Goal: Communication & Community: Share content

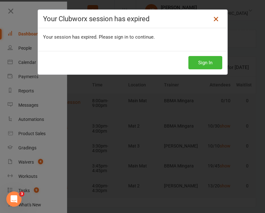
click at [217, 19] on icon at bounding box center [216, 19] width 8 height 8
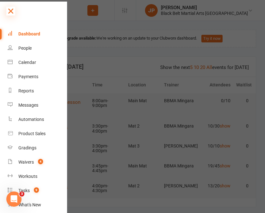
click at [13, 12] on icon at bounding box center [10, 11] width 9 height 9
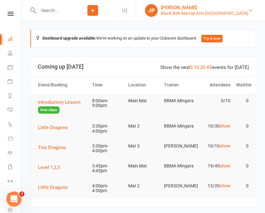
click at [234, 11] on div "Black Belt Martial Arts [GEOGRAPHIC_DATA]" at bounding box center [204, 13] width 87 height 6
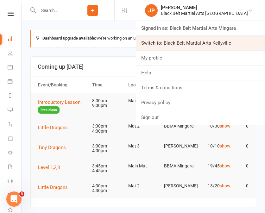
click at [232, 44] on link "Switch to: Black Belt Martial Arts Kellyville" at bounding box center [200, 43] width 129 height 15
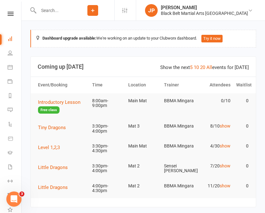
click at [68, 12] on input "text" at bounding box center [53, 10] width 35 height 9
click at [198, 7] on div "[PERSON_NAME]" at bounding box center [204, 8] width 87 height 6
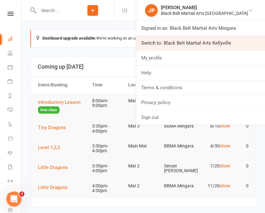
click at [203, 38] on link "Switch to: Black Belt Martial Arts Kellyville" at bounding box center [200, 43] width 129 height 15
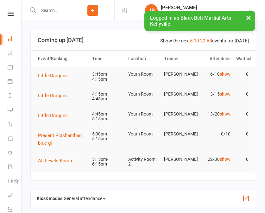
click at [70, 12] on input "text" at bounding box center [53, 10] width 35 height 9
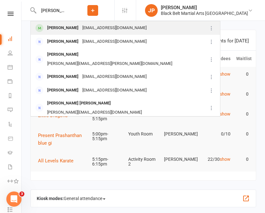
type input "wanda"
click at [128, 31] on div "dongzhenfu_209@hotmail.com" at bounding box center [115, 27] width 68 height 9
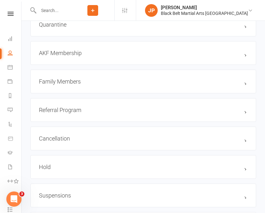
scroll to position [677, 0]
click at [133, 52] on h3 "AKF Membership edit" at bounding box center [143, 52] width 209 height 7
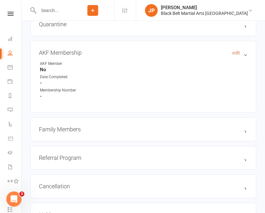
click at [233, 50] on link "edit" at bounding box center [237, 53] width 8 height 6
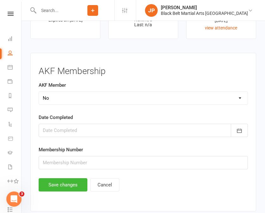
scroll to position [1016, 0]
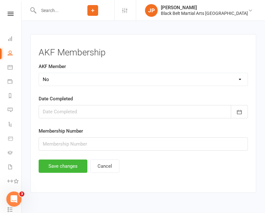
click at [129, 79] on select "Select Yes No Cancelled" at bounding box center [143, 79] width 209 height 13
select select "Yes"
click at [133, 111] on div at bounding box center [144, 111] width 210 height 13
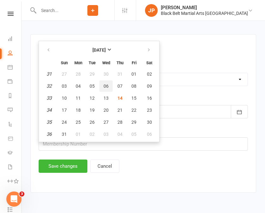
click at [109, 83] on button "06" at bounding box center [106, 86] width 13 height 11
type input "06 Aug 2025"
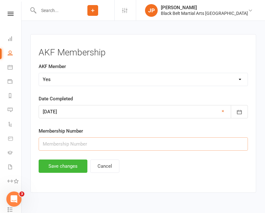
click at [104, 142] on input "text" at bounding box center [144, 144] width 210 height 13
type input "31599"
click at [64, 166] on button "Save changes" at bounding box center [63, 166] width 49 height 13
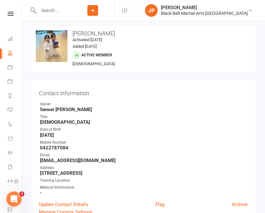
scroll to position [0, 0]
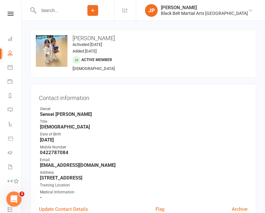
click at [71, 13] on input "text" at bounding box center [53, 10] width 35 height 9
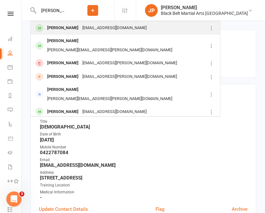
type input "ansh a"
click at [53, 24] on div "Ansh Agarwal" at bounding box center [62, 27] width 35 height 9
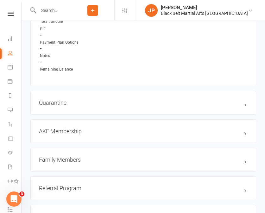
scroll to position [603, 0]
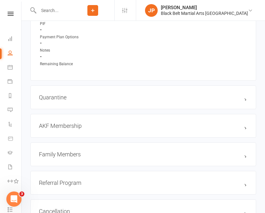
click at [147, 127] on div "AKF Membership edit" at bounding box center [143, 126] width 226 height 24
click at [147, 123] on h3 "AKF Membership edit" at bounding box center [143, 126] width 209 height 7
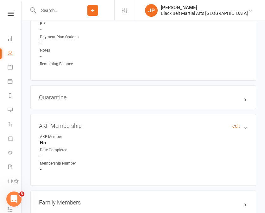
click at [238, 125] on link "edit" at bounding box center [237, 126] width 8 height 6
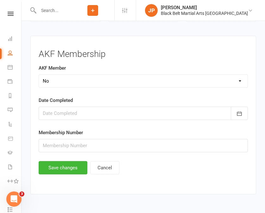
scroll to position [1016, 0]
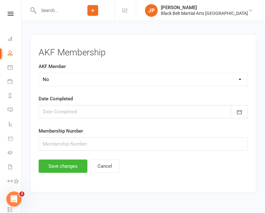
click at [141, 78] on select "Select Yes No Cancelled" at bounding box center [143, 79] width 209 height 13
select select "Yes"
click at [125, 113] on div at bounding box center [144, 111] width 210 height 13
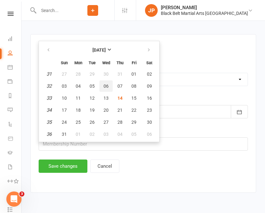
click at [108, 84] on span "06" at bounding box center [106, 86] width 5 height 5
type input "06 Aug 2025"
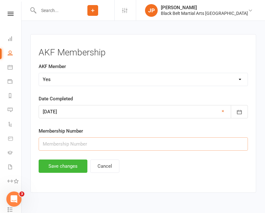
click at [114, 139] on input "text" at bounding box center [144, 144] width 210 height 13
type input "31598"
click at [73, 164] on button "Save changes" at bounding box center [63, 166] width 49 height 13
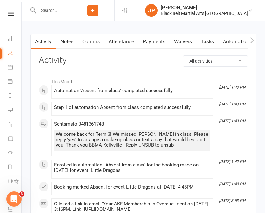
click at [71, 12] on input "text" at bounding box center [53, 10] width 35 height 9
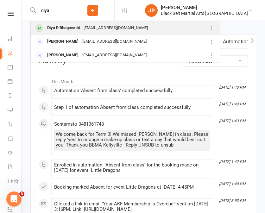
type input "diya"
click at [68, 29] on div "Diya R Bhagavathi" at bounding box center [63, 27] width 36 height 9
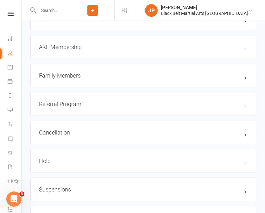
scroll to position [666, 0]
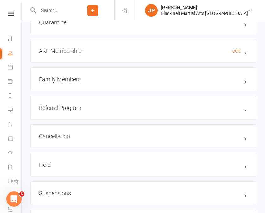
click at [146, 48] on h3 "AKF Membership edit" at bounding box center [143, 51] width 209 height 7
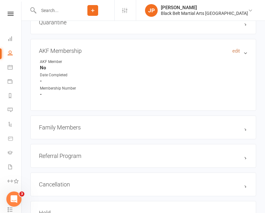
click at [236, 49] on link "edit" at bounding box center [237, 51] width 8 height 6
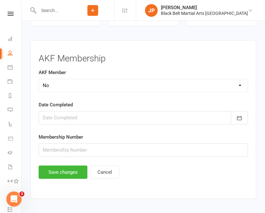
scroll to position [1004, 0]
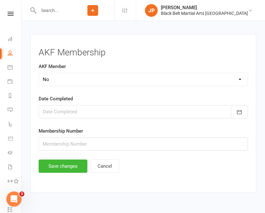
click at [143, 78] on select "Select Yes No Cancelled" at bounding box center [143, 79] width 209 height 13
select select "Yes"
click at [113, 113] on div at bounding box center [144, 111] width 210 height 13
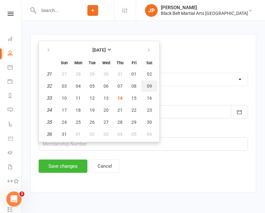
click at [149, 85] on span "09" at bounding box center [149, 86] width 5 height 5
type input "09 Aug 2025"
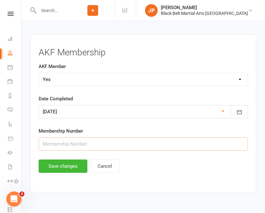
click at [73, 145] on input "text" at bounding box center [144, 144] width 210 height 13
type input "31698"
click at [60, 164] on button "Save changes" at bounding box center [63, 166] width 49 height 13
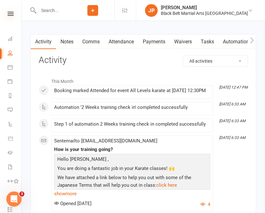
click at [12, 12] on icon at bounding box center [11, 14] width 6 height 4
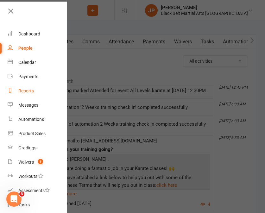
click at [29, 91] on div "Reports" at bounding box center [26, 90] width 16 height 5
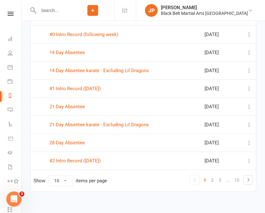
scroll to position [122, 0]
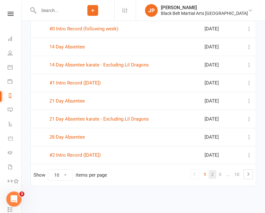
click at [212, 176] on link "2" at bounding box center [213, 174] width 8 height 9
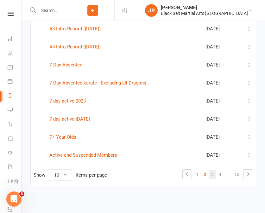
click at [212, 173] on link "3" at bounding box center [213, 174] width 8 height 9
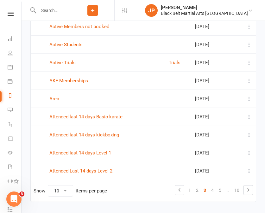
scroll to position [97, 0]
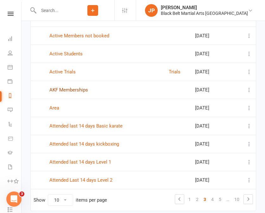
click at [68, 90] on link "AKF Memberships" at bounding box center [68, 90] width 39 height 6
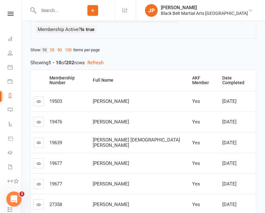
scroll to position [74, 0]
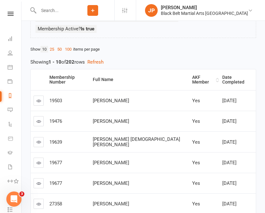
click at [210, 79] on th "AKF Member" at bounding box center [205, 79] width 30 height 21
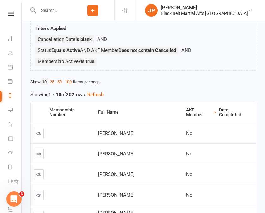
scroll to position [41, 0]
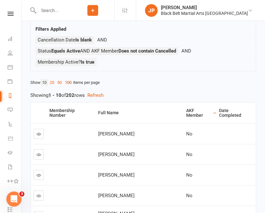
click at [73, 82] on link "100" at bounding box center [68, 82] width 10 height 7
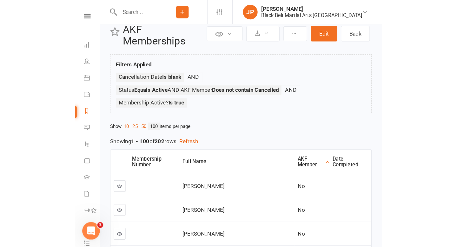
scroll to position [0, 0]
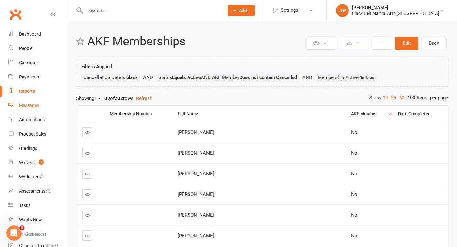
click at [31, 107] on div "Messages" at bounding box center [29, 105] width 20 height 5
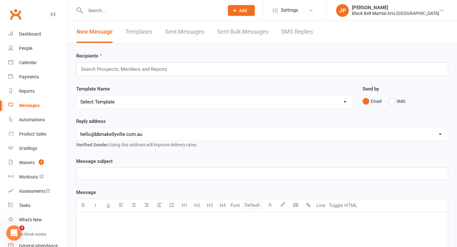
click at [265, 36] on link "SMS Replies" at bounding box center [297, 32] width 32 height 22
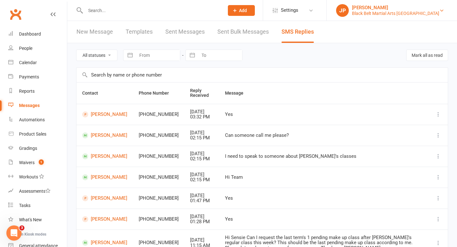
click at [265, 11] on div "Black Belt Martial Arts [GEOGRAPHIC_DATA]" at bounding box center [395, 13] width 87 height 6
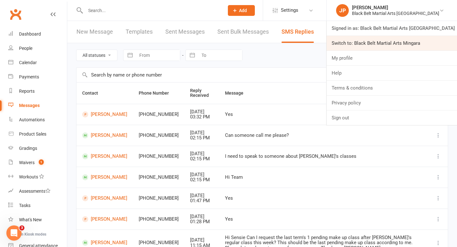
click at [265, 37] on link "Switch to: Black Belt Martial Arts Mingara" at bounding box center [391, 43] width 130 height 15
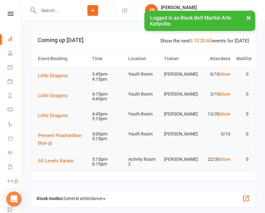
click at [69, 11] on input "text" at bounding box center [53, 10] width 35 height 9
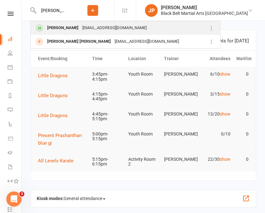
type input "zoe th"
click at [67, 27] on div "Zoe Thareja" at bounding box center [62, 27] width 35 height 9
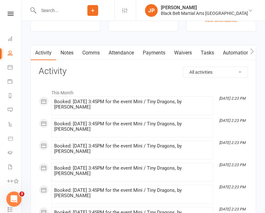
scroll to position [1007, 0]
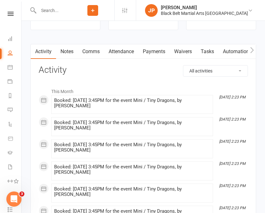
click at [126, 53] on link "Attendance" at bounding box center [121, 51] width 34 height 15
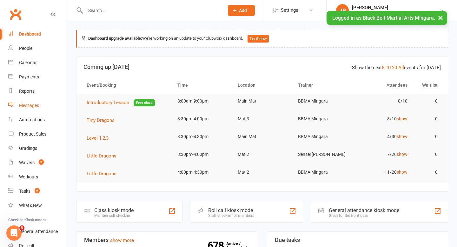
click at [38, 104] on div "Messages" at bounding box center [29, 105] width 20 height 5
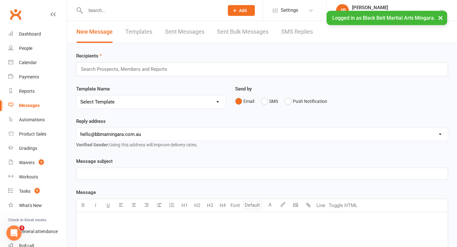
click at [290, 31] on link "SMS Replies" at bounding box center [297, 32] width 32 height 22
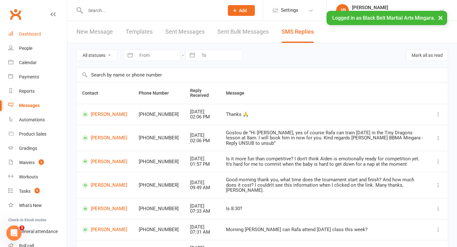
click at [34, 33] on div "Dashboard" at bounding box center [30, 33] width 22 height 5
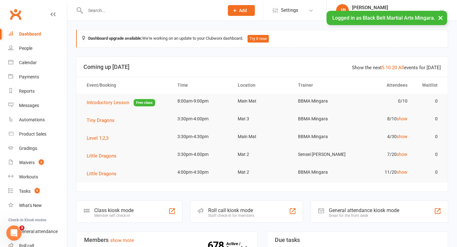
click at [439, 20] on button "×" at bounding box center [439, 18] width 11 height 14
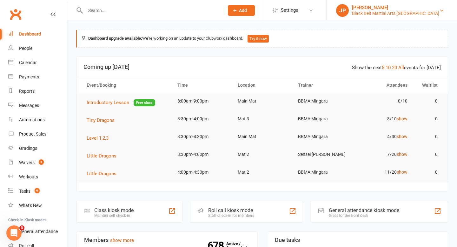
click at [399, 15] on div "Black Belt Martial Arts [GEOGRAPHIC_DATA]" at bounding box center [395, 13] width 87 height 6
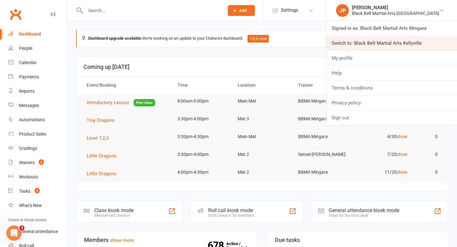
click at [399, 41] on link "Switch to: Black Belt Martial Arts Kellyville" at bounding box center [391, 43] width 130 height 15
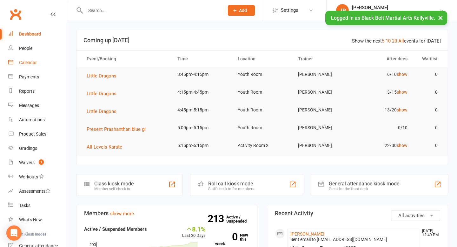
click at [31, 63] on div "Calendar" at bounding box center [28, 62] width 18 height 5
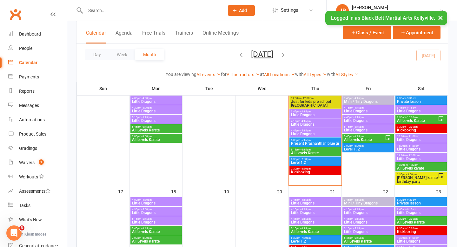
scroll to position [273, 0]
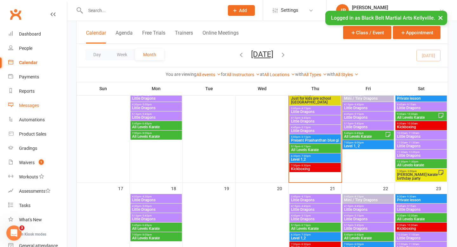
click at [25, 105] on div "Messages" at bounding box center [29, 105] width 20 height 5
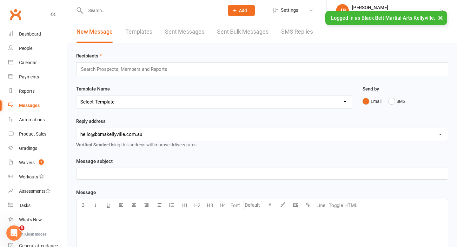
click at [342, 101] on select "Select Template [SMS] Bank account details [SMS] Booth follow up [Email] Cancel…" at bounding box center [214, 101] width 276 height 13
select select "20"
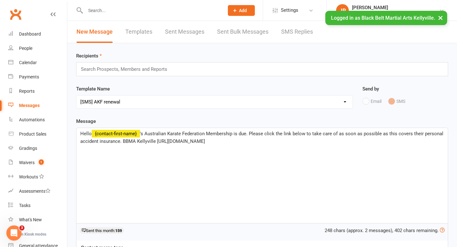
click at [241, 133] on span "'s Australian Karate Federation Membership is due. Please click the link below …" at bounding box center [262, 137] width 364 height 13
click at [140, 142] on span "'s Australian Karate Federation Membership is over due. Please click the link b…" at bounding box center [257, 137] width 355 height 13
click at [103, 68] on input "text" at bounding box center [126, 69] width 93 height 8
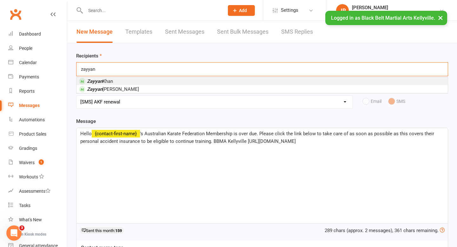
type input "zayyan"
click at [104, 79] on span "Zayyan Khan" at bounding box center [100, 81] width 26 height 6
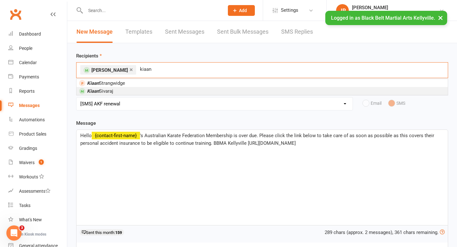
type input "kiaan"
click at [113, 92] on span "Kiaan Sivaraj" at bounding box center [100, 91] width 26 height 6
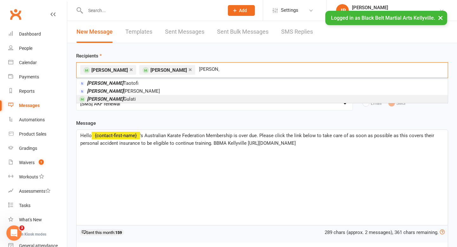
type input "aaron"
click at [134, 100] on li "Aaron Gulati" at bounding box center [261, 99] width 371 height 8
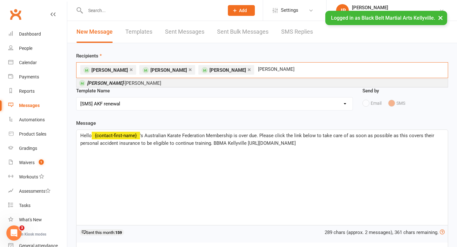
type input "Samuel emerson"
click at [181, 82] on li "Samuel Emerson -Pulido" at bounding box center [261, 83] width 371 height 8
type input "Riley macleod"
click at [190, 85] on li "[PERSON_NAME]" at bounding box center [261, 83] width 371 height 8
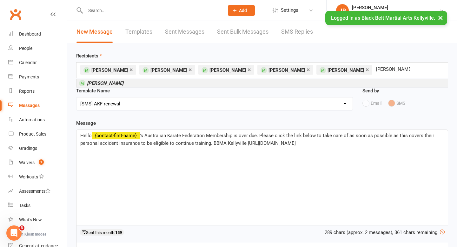
type input "Evany macleod"
click at [186, 84] on li "Evany MacLeod" at bounding box center [261, 83] width 371 height 8
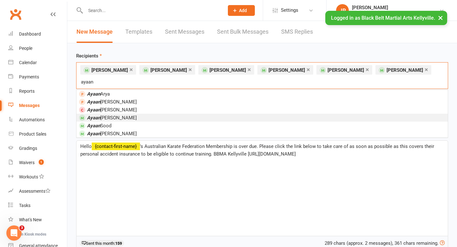
type input "ayaan"
click at [134, 113] on li "Ayaan Twanabasu" at bounding box center [261, 117] width 371 height 8
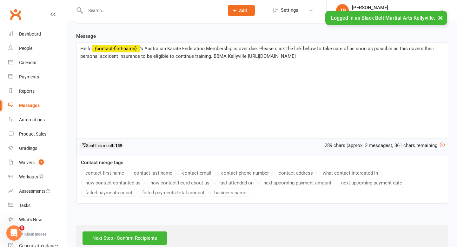
scroll to position [102, 0]
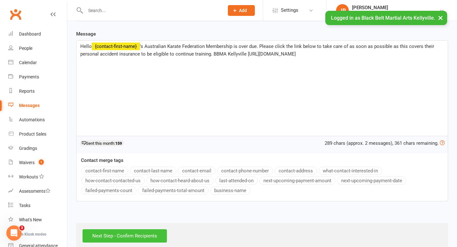
click at [121, 236] on input "Next Step - Confirm Recipients" at bounding box center [124, 235] width 84 height 13
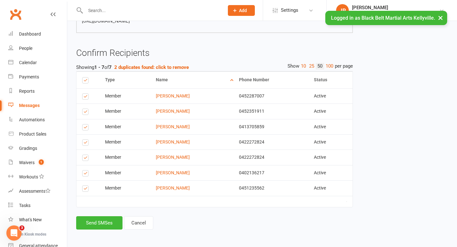
scroll to position [89, 0]
click at [83, 143] on label at bounding box center [86, 143] width 9 height 0
click at [83, 139] on input "checkbox" at bounding box center [84, 139] width 4 height 0
click at [93, 224] on button "Send SMSes" at bounding box center [99, 222] width 46 height 13
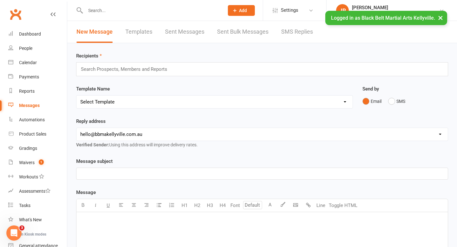
click at [127, 100] on select "Select Template [SMS] Bank account details [SMS] Booth follow up [Email] Cancel…" at bounding box center [214, 101] width 276 height 13
select select "20"
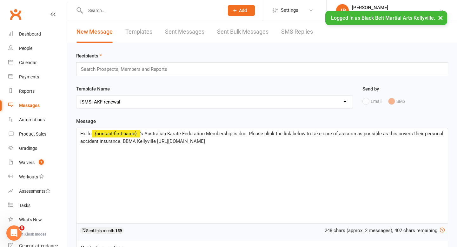
click at [247, 134] on span "'s Australian Karate Federation Membership is due. Please click the link below …" at bounding box center [262, 137] width 364 height 13
click at [139, 65] on input "text" at bounding box center [126, 69] width 93 height 8
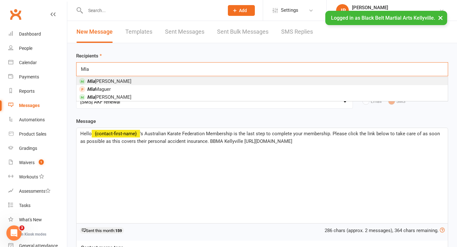
type input "MIa"
click at [124, 81] on li "Mia Petrov" at bounding box center [261, 81] width 371 height 8
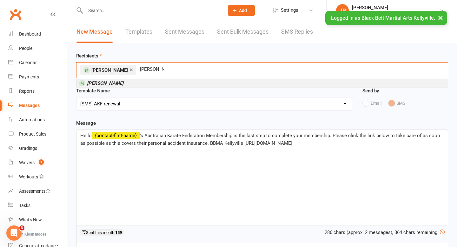
type input "Ethan srun"
click at [124, 83] on li "[PERSON_NAME]" at bounding box center [261, 83] width 371 height 8
type input "Zoe th"
click at [150, 84] on li "Zoe Th areja" at bounding box center [261, 83] width 371 height 8
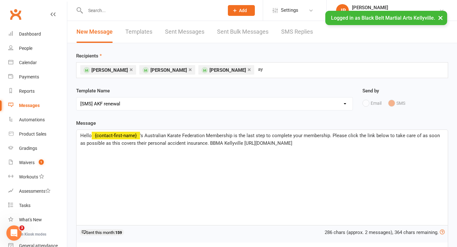
type input "a"
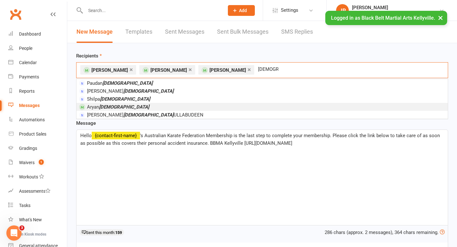
type input "jain"
click at [190, 108] on li "Aryan Jain" at bounding box center [261, 107] width 371 height 8
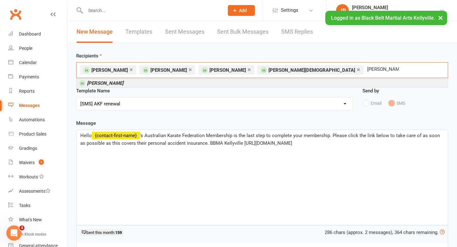
type input "theo soleiman"
click at [264, 83] on li "[PERSON_NAME]" at bounding box center [261, 83] width 371 height 8
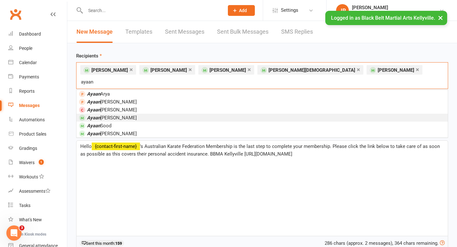
type input "ayaan"
click at [185, 113] on li "Ayaan Twanabasu" at bounding box center [261, 117] width 371 height 8
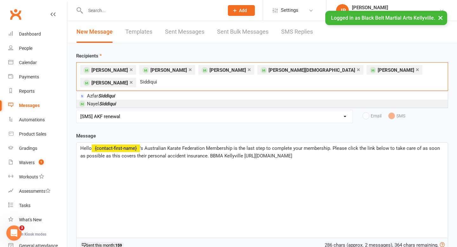
type input "Siddiqui"
click at [165, 100] on li "Nayel Siddiqui" at bounding box center [261, 104] width 371 height 8
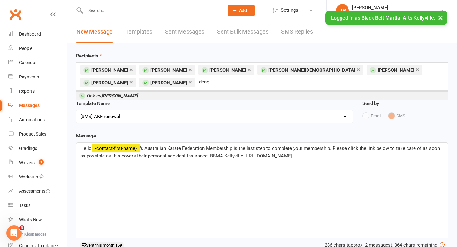
type input "deng"
click at [165, 93] on li "Oakley Deng" at bounding box center [261, 96] width 371 height 8
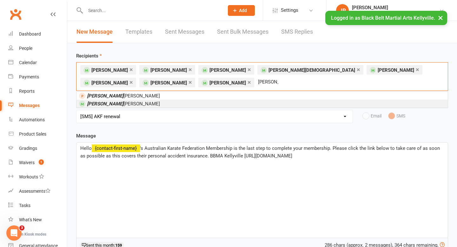
type input "hayden"
click at [149, 103] on li "Hayden Leung" at bounding box center [261, 104] width 371 height 8
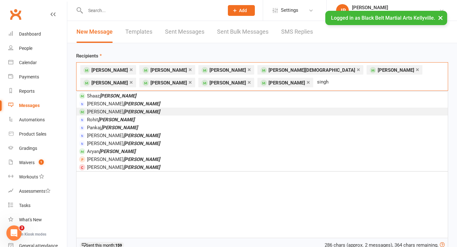
type input "singh"
click at [144, 110] on li "Siya Singh" at bounding box center [261, 111] width 371 height 8
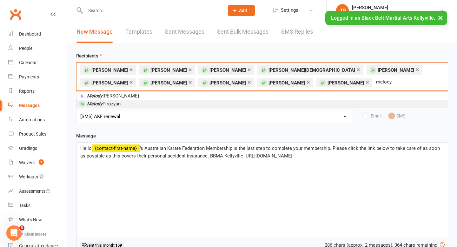
type input "melody"
click at [143, 103] on li "Melody Pirozyan" at bounding box center [261, 104] width 371 height 8
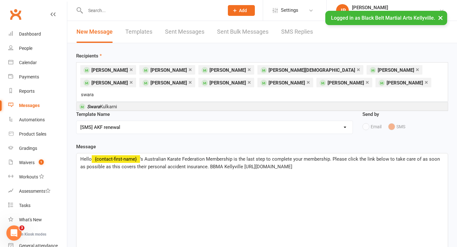
type input "swara"
click at [143, 102] on li "Swara Kulkarni" at bounding box center [261, 106] width 371 height 8
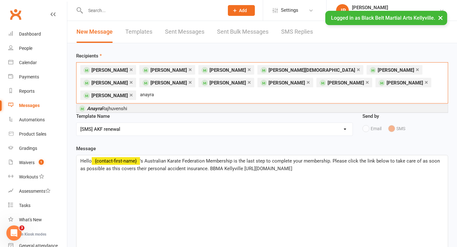
type input "anayra"
click at [136, 104] on li "Anayra Rajhuvenshi" at bounding box center [261, 108] width 371 height 8
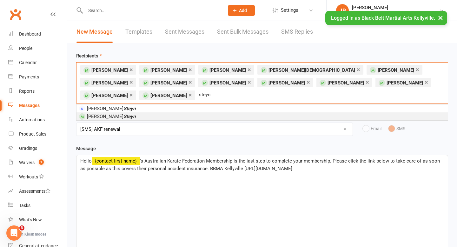
type input "steyn"
click at [139, 112] on li "Mateo Steyn" at bounding box center [261, 116] width 371 height 8
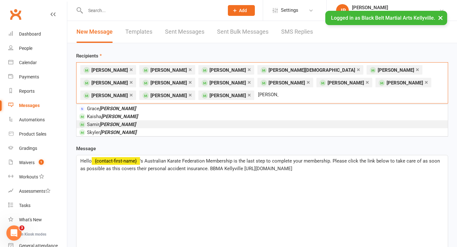
type input "karki"
click at [123, 124] on li "Samir Karki" at bounding box center [261, 124] width 371 height 8
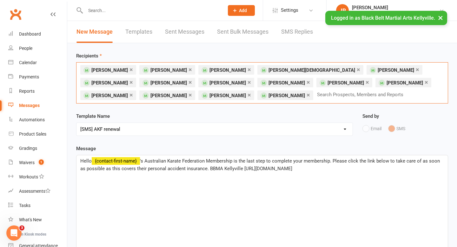
click at [133, 77] on link "×" at bounding box center [130, 82] width 3 height 10
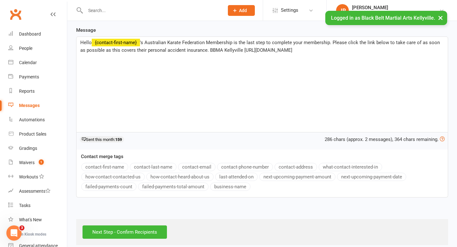
scroll to position [126, 0]
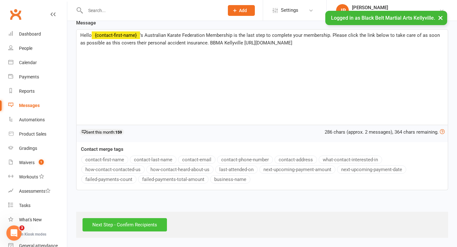
click at [132, 226] on input "Next Step - Confirm Recipients" at bounding box center [124, 224] width 84 height 13
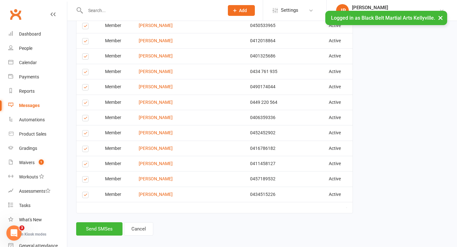
scroll to position [190, 0]
click at [101, 225] on button "Send SMSes" at bounding box center [99, 227] width 46 height 13
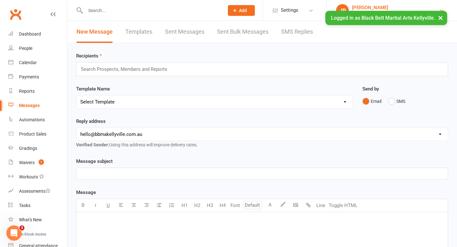
click at [434, 8] on div "[PERSON_NAME]" at bounding box center [395, 8] width 87 height 6
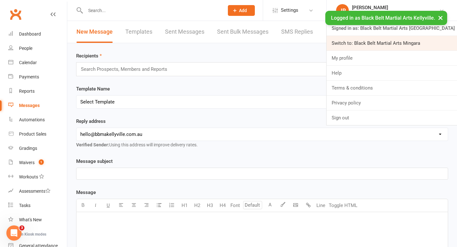
click at [407, 45] on link "Switch to: Black Belt Martial Arts Mingara" at bounding box center [391, 43] width 130 height 15
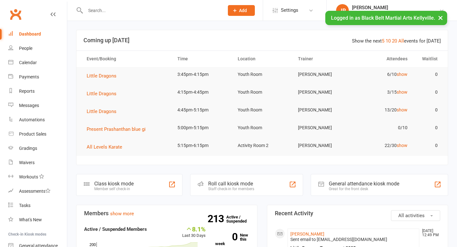
click at [98, 9] on input "text" at bounding box center [151, 10] width 136 height 9
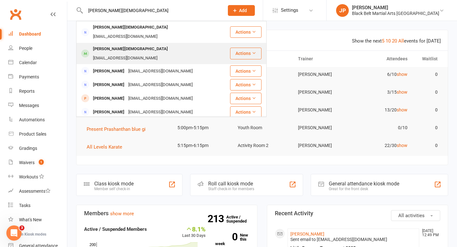
type input "ayran jain"
click at [99, 44] on div "[PERSON_NAME][DEMOGRAPHIC_DATA]" at bounding box center [130, 48] width 79 height 9
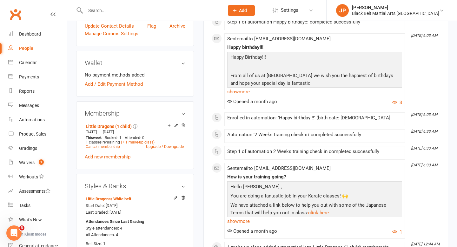
scroll to position [217, 0]
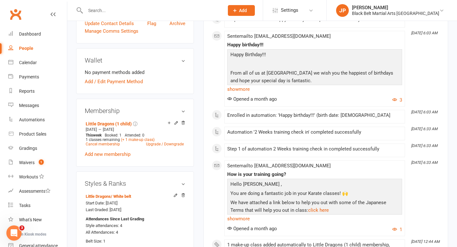
click at [174, 11] on input "text" at bounding box center [151, 10] width 136 height 9
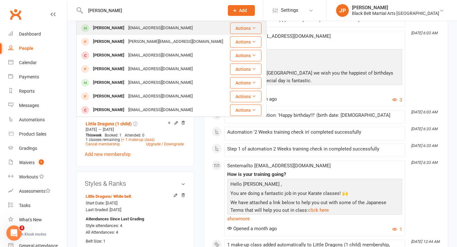
type input "theo soleiman"
click at [113, 29] on div "[PERSON_NAME]" at bounding box center [108, 27] width 35 height 9
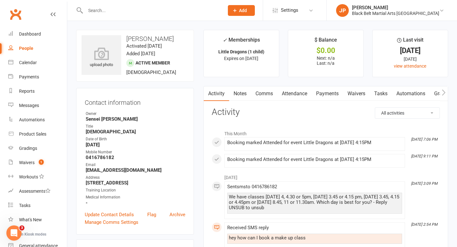
click at [184, 10] on input "text" at bounding box center [151, 10] width 136 height 9
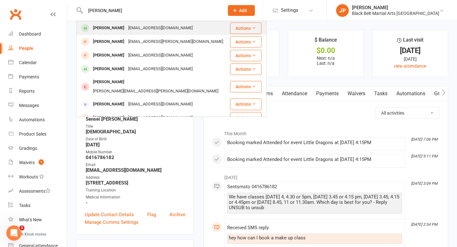
type input "samuel emerson"
click at [119, 22] on div "Samuel Emerson-Pulido kavipc@gmail.com" at bounding box center [153, 28] width 152 height 13
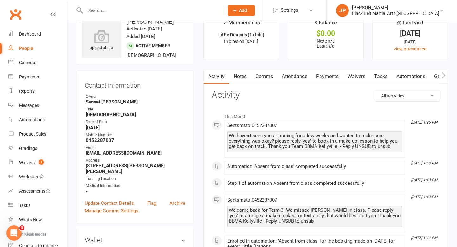
scroll to position [13, 0]
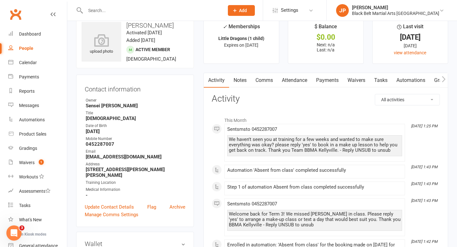
click at [238, 80] on link "Notes" at bounding box center [240, 80] width 22 height 15
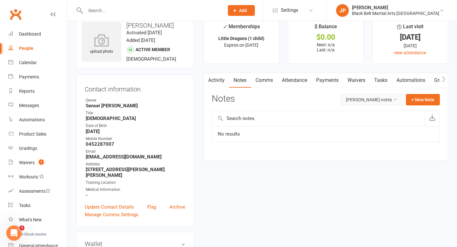
click at [343, 102] on button "Samuel Emerson-Pulido's notes" at bounding box center [372, 99] width 64 height 11
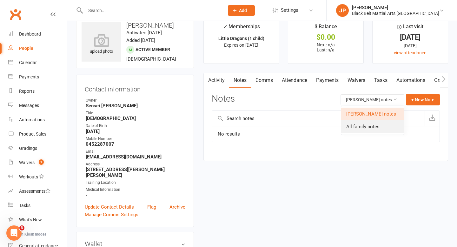
click at [350, 129] on link "All family notes" at bounding box center [372, 126] width 63 height 13
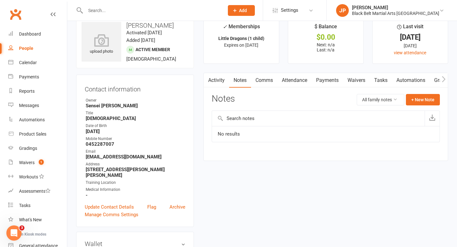
click at [211, 74] on button "button" at bounding box center [208, 80] width 8 height 14
click at [214, 79] on link "Activity" at bounding box center [216, 80] width 25 height 15
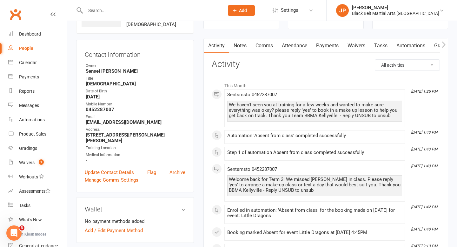
scroll to position [49, 0]
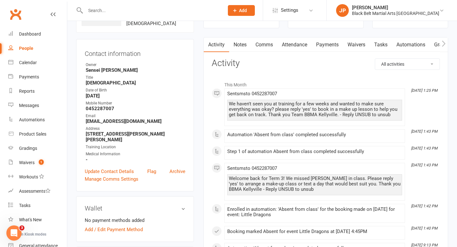
click at [298, 48] on link "Attendance" at bounding box center [294, 44] width 34 height 15
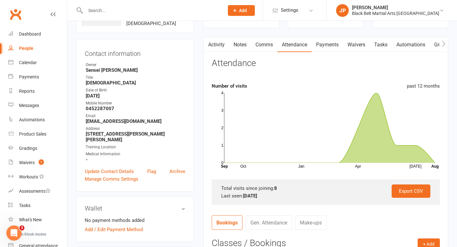
click at [156, 11] on input "text" at bounding box center [151, 10] width 136 height 9
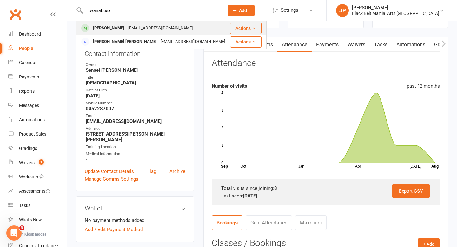
type input "twanabusa"
click at [110, 31] on div "[PERSON_NAME]" at bounding box center [108, 27] width 35 height 9
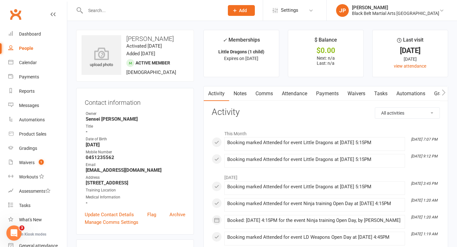
click at [181, 9] on input "text" at bounding box center [151, 10] width 136 height 9
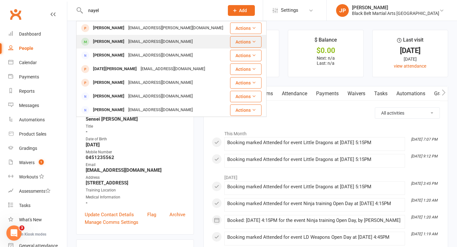
type input "nayel"
click at [126, 42] on div "m.azfar.siddiqui@gmail.com" at bounding box center [160, 41] width 68 height 9
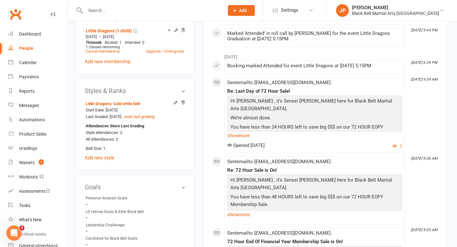
scroll to position [279, 0]
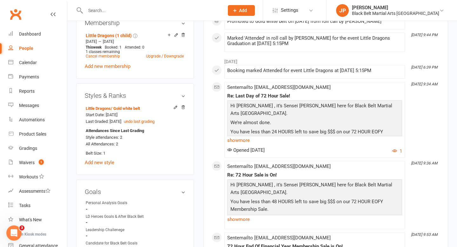
click at [201, 12] on input "text" at bounding box center [151, 10] width 136 height 9
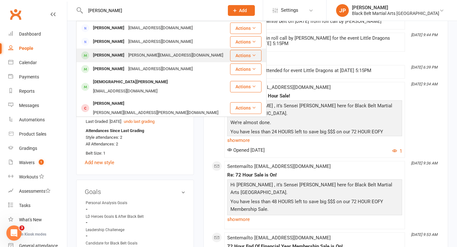
type input "nyra agarwal"
click at [103, 55] on div "Nyra Agrawal" at bounding box center [108, 55] width 35 height 9
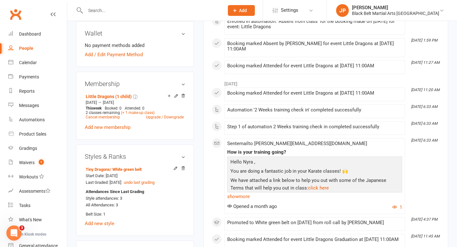
scroll to position [218, 0]
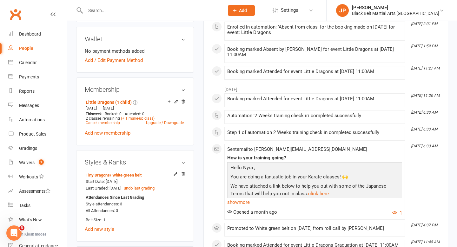
click at [121, 14] on input "text" at bounding box center [151, 10] width 136 height 9
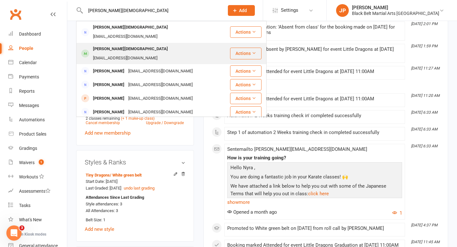
type input "ayran jain"
click at [107, 44] on div "[PERSON_NAME][DEMOGRAPHIC_DATA]" at bounding box center [130, 48] width 79 height 9
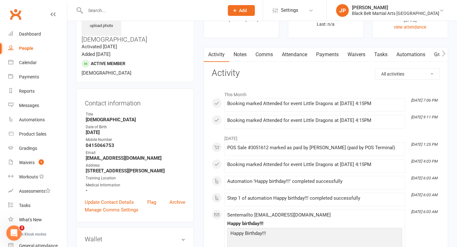
scroll to position [36, 0]
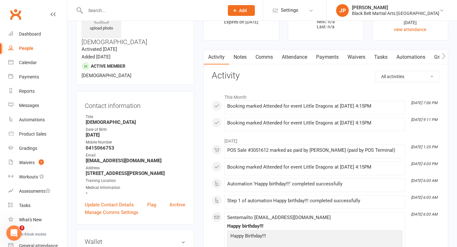
click at [174, 12] on input "text" at bounding box center [151, 10] width 136 height 9
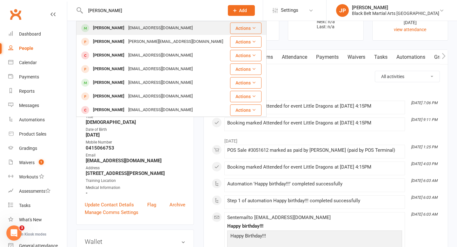
type input "theo soleiman"
click at [109, 27] on div "[PERSON_NAME]" at bounding box center [108, 27] width 35 height 9
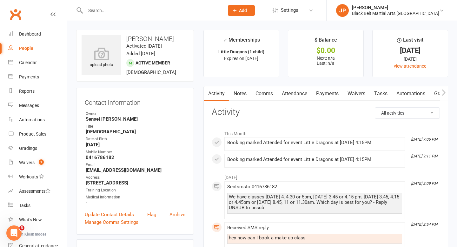
click at [206, 13] on input "text" at bounding box center [151, 10] width 136 height 9
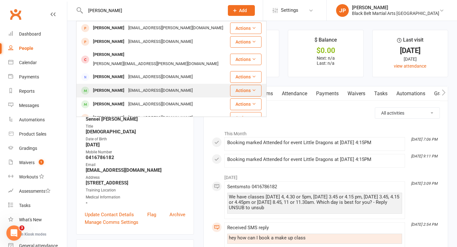
type input "samuel"
click at [121, 86] on div "Samuel Emerson-Pulido" at bounding box center [108, 90] width 35 height 9
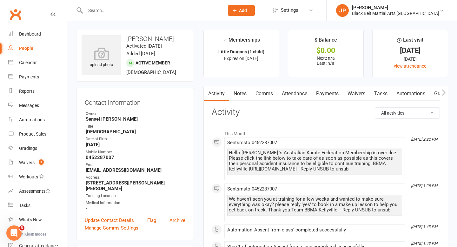
click at [205, 10] on input "text" at bounding box center [151, 10] width 136 height 9
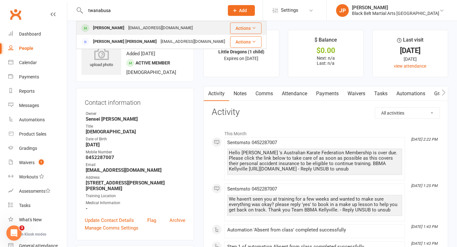
type input "twanabusa"
click at [160, 25] on div "luxmektha@gmail.com" at bounding box center [160, 27] width 68 height 9
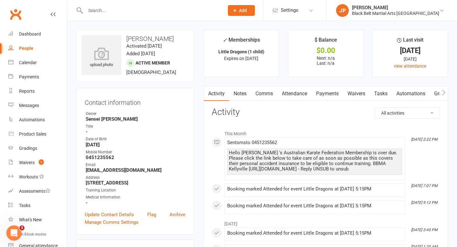
click at [191, 10] on input "text" at bounding box center [151, 10] width 136 height 9
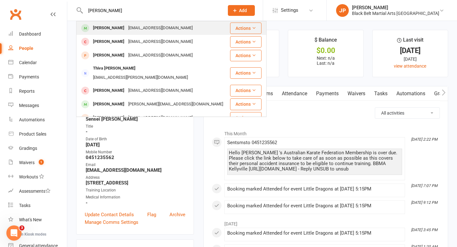
type input "theo soleim"
click at [151, 22] on div "Theo Soleiman a.perera90@gmail.com" at bounding box center [153, 28] width 152 height 13
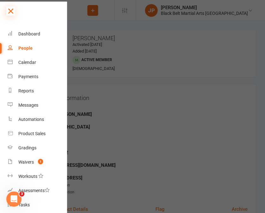
click at [12, 11] on icon at bounding box center [10, 11] width 9 height 9
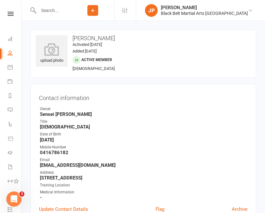
click at [12, 12] on icon at bounding box center [11, 14] width 6 height 4
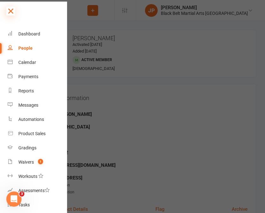
click at [12, 11] on icon at bounding box center [10, 11] width 9 height 9
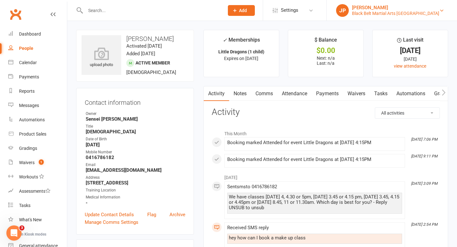
click at [409, 12] on div "Black Belt Martial Arts [GEOGRAPHIC_DATA]" at bounding box center [395, 13] width 87 height 6
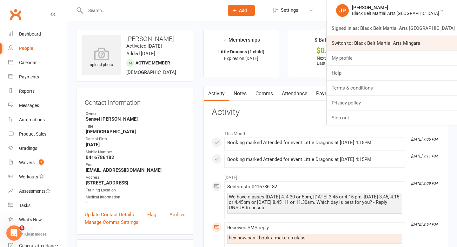
click at [399, 42] on link "Switch to: Black Belt Martial Arts Mingara" at bounding box center [391, 43] width 130 height 15
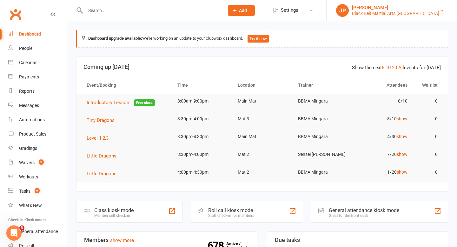
click at [394, 9] on div "[PERSON_NAME]" at bounding box center [395, 8] width 87 height 6
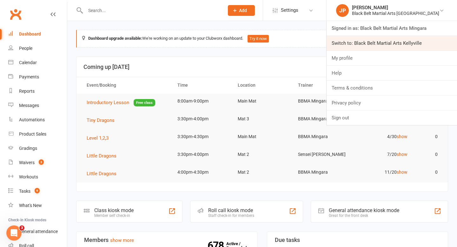
click at [402, 42] on link "Switch to: Black Belt Martial Arts Kellyville" at bounding box center [391, 43] width 130 height 15
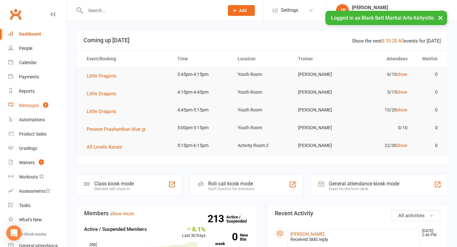
click at [26, 106] on div "Messages" at bounding box center [29, 105] width 20 height 5
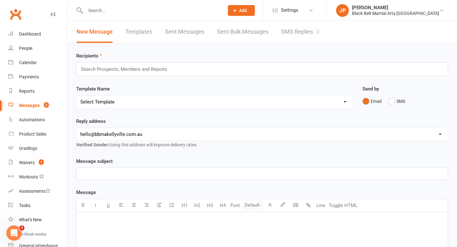
click at [295, 32] on link "SMS Replies 3" at bounding box center [300, 32] width 38 height 22
